Goal: Navigation & Orientation: Find specific page/section

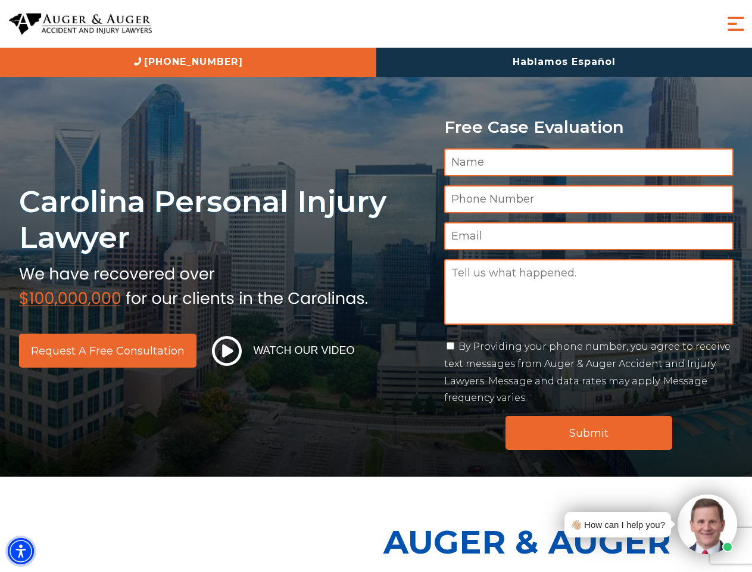
click at [21, 551] on img "Accessibility Menu" at bounding box center [21, 551] width 26 height 26
